Goal: Information Seeking & Learning: Learn about a topic

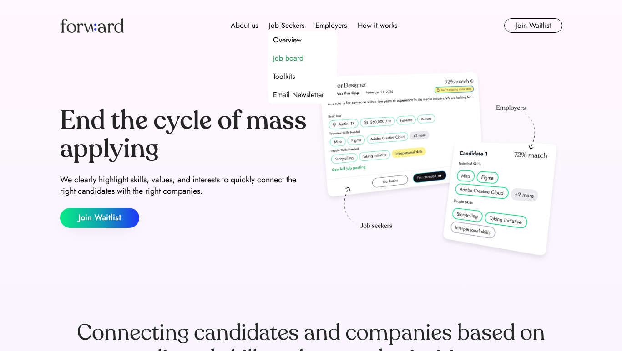
click at [289, 61] on div "Job board" at bounding box center [288, 58] width 31 height 11
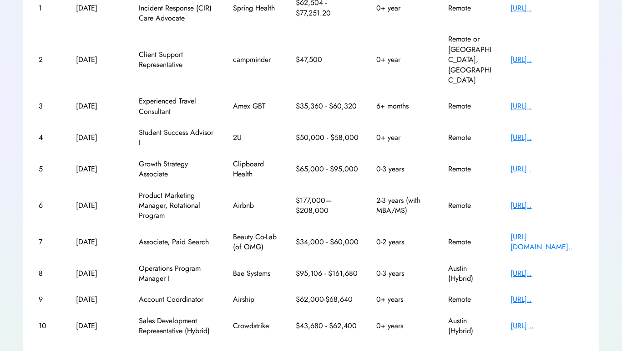
scroll to position [204, 0]
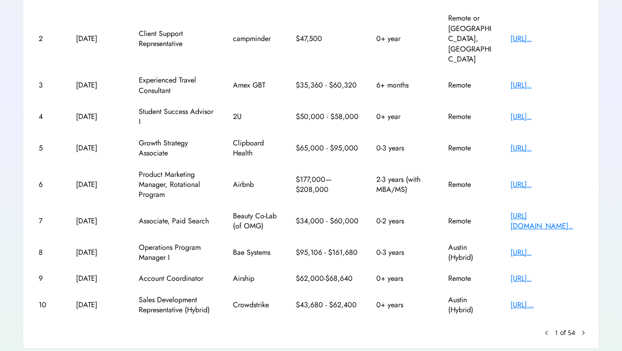
click at [586, 328] on text "chevron_right" at bounding box center [583, 332] width 9 height 9
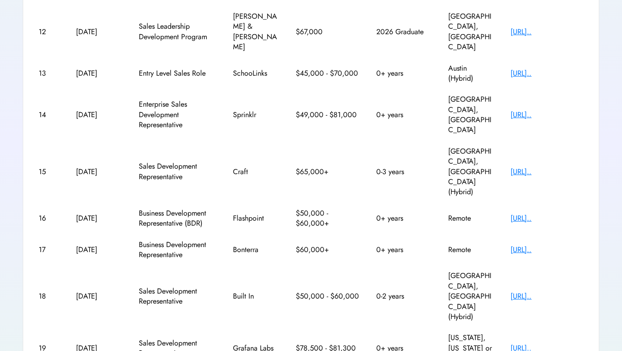
scroll to position [198, 0]
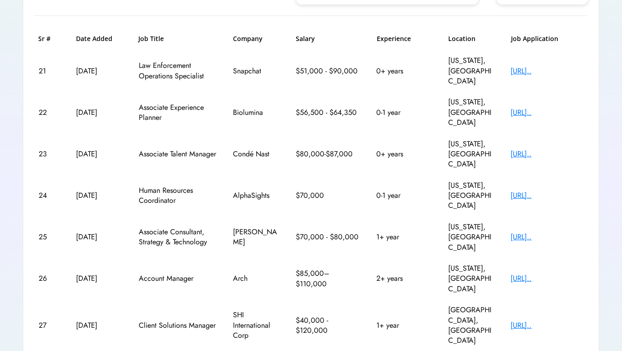
scroll to position [122, 0]
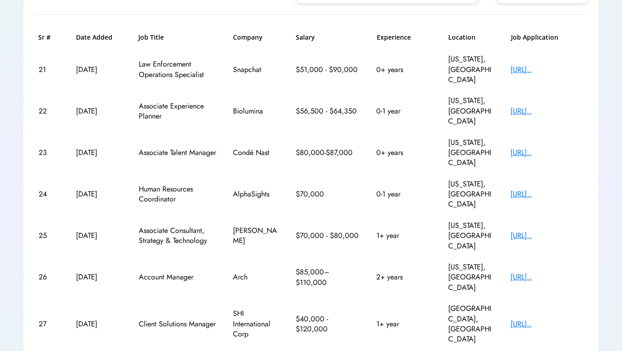
click at [252, 106] on div "Biolumina" at bounding box center [256, 111] width 46 height 10
copy div "Biolumina"
click at [283, 173] on div "24 Aug 12, 2025 Human Resources Coordinator AlphaSights $70,000 0-1 year New Yo…" at bounding box center [311, 193] width 554 height 41
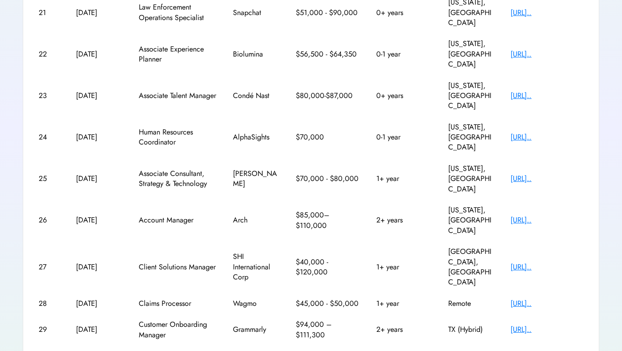
scroll to position [184, 0]
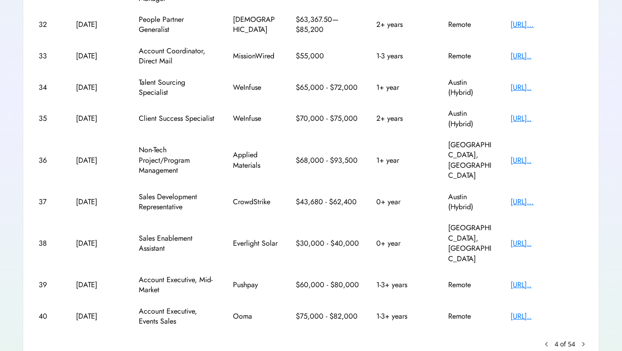
scroll to position [194, 0]
click at [585, 338] on text "chevron_right" at bounding box center [583, 342] width 9 height 9
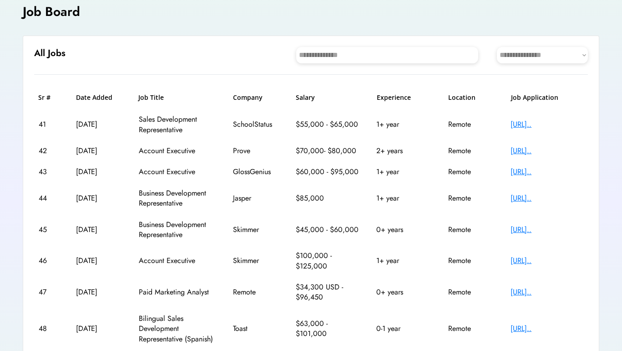
scroll to position [58, 0]
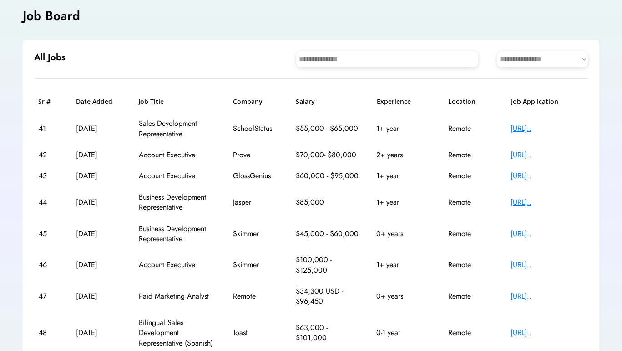
click at [241, 203] on div "Jasper" at bounding box center [256, 202] width 46 height 10
copy div "Jasper"
